Goal: Information Seeking & Learning: Learn about a topic

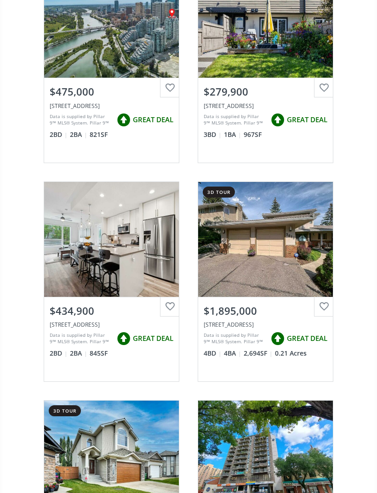
scroll to position [2169, 0]
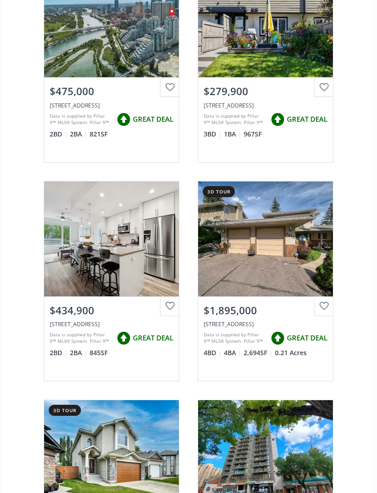
click at [133, 253] on div "View Photos & Details" at bounding box center [111, 239] width 135 height 115
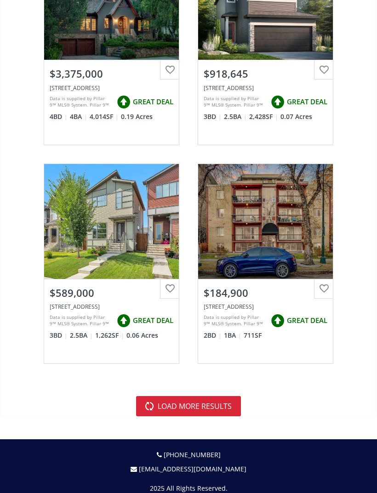
scroll to position [5251, 0]
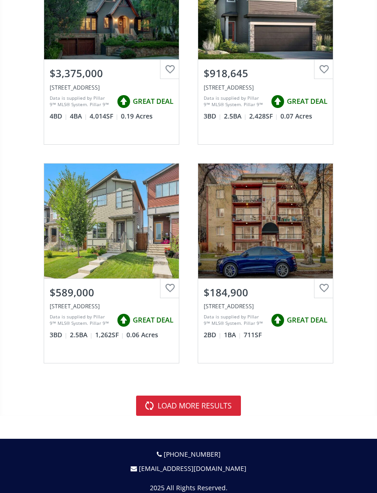
click at [222, 403] on button "load more results" at bounding box center [188, 406] width 105 height 20
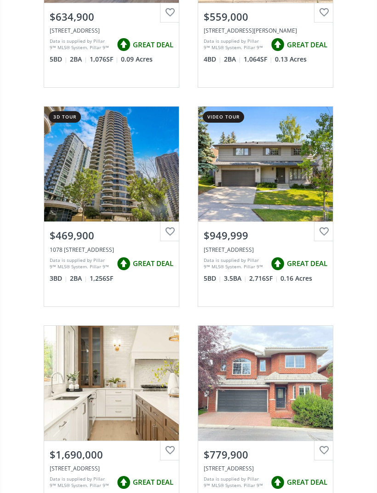
scroll to position [7498, 0]
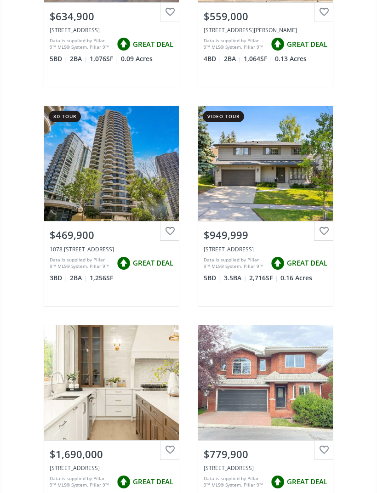
click at [139, 187] on div "View Photos & Details" at bounding box center [111, 163] width 135 height 115
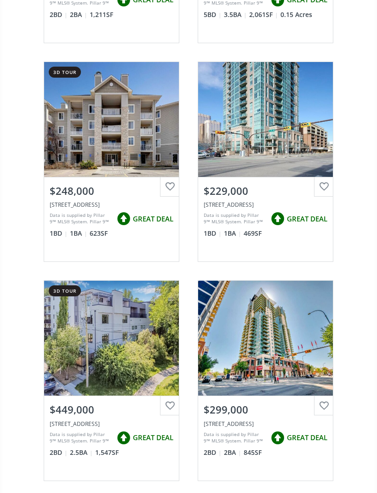
scroll to position [9731, 0]
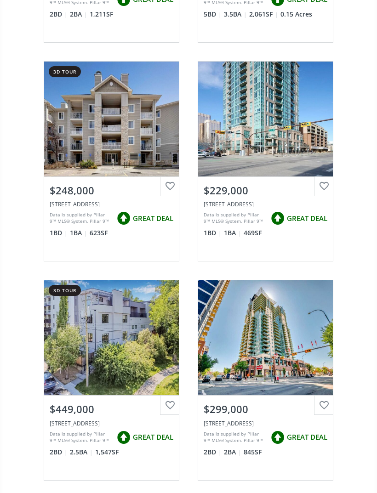
click at [67, 282] on div "View Photos & Details" at bounding box center [111, 338] width 135 height 115
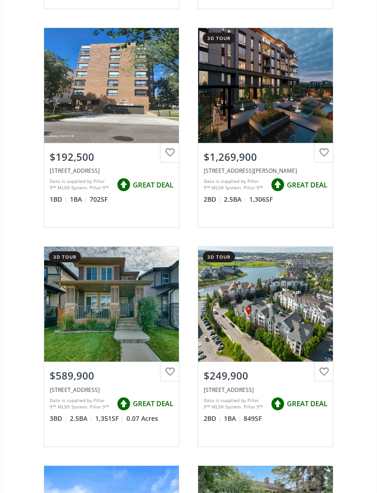
scroll to position [613, 0]
